Goal: Go to known website: Access a specific website the user already knows

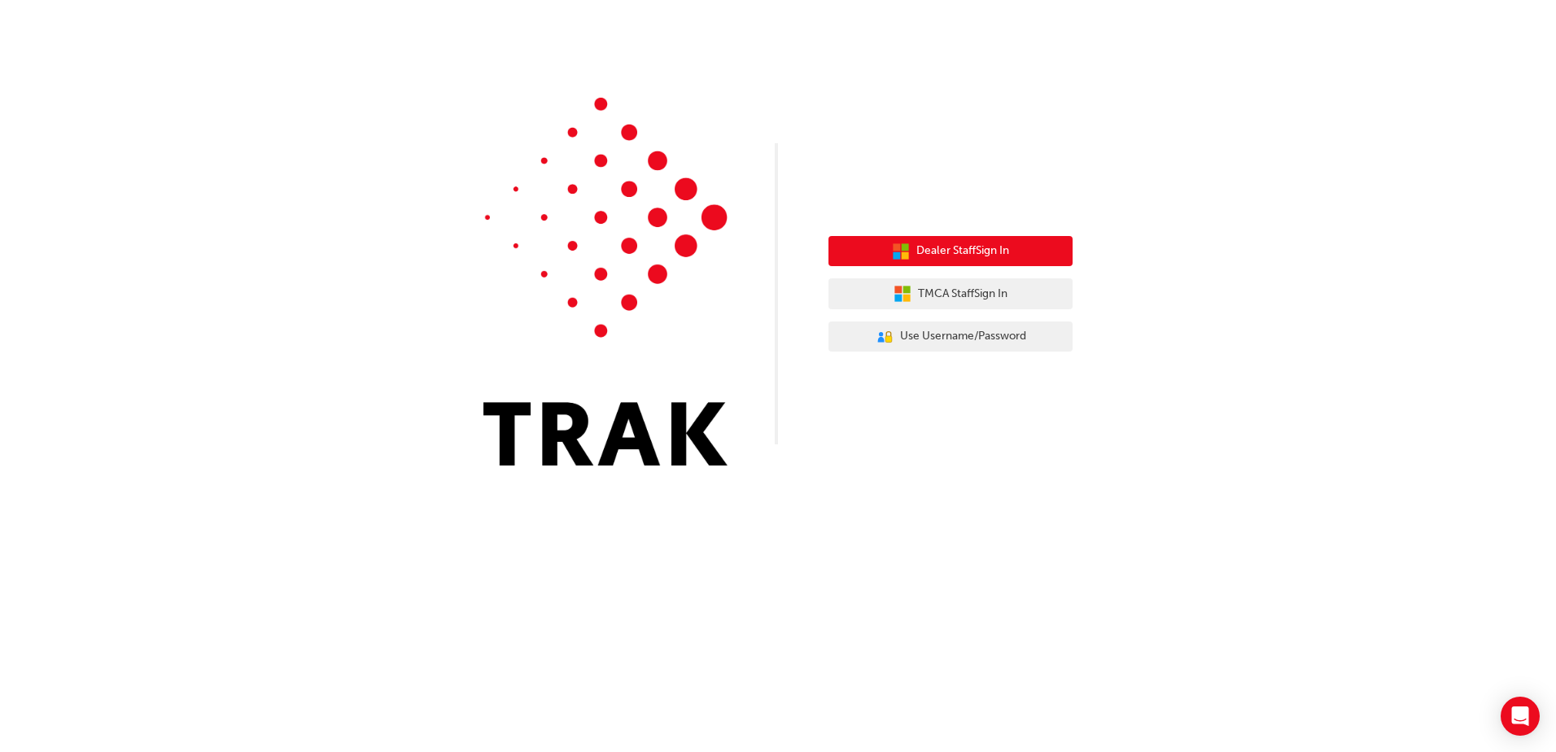
click at [1012, 253] on button "Dealer Staff Sign In" at bounding box center [950, 251] width 244 height 31
